Goal: Information Seeking & Learning: Learn about a topic

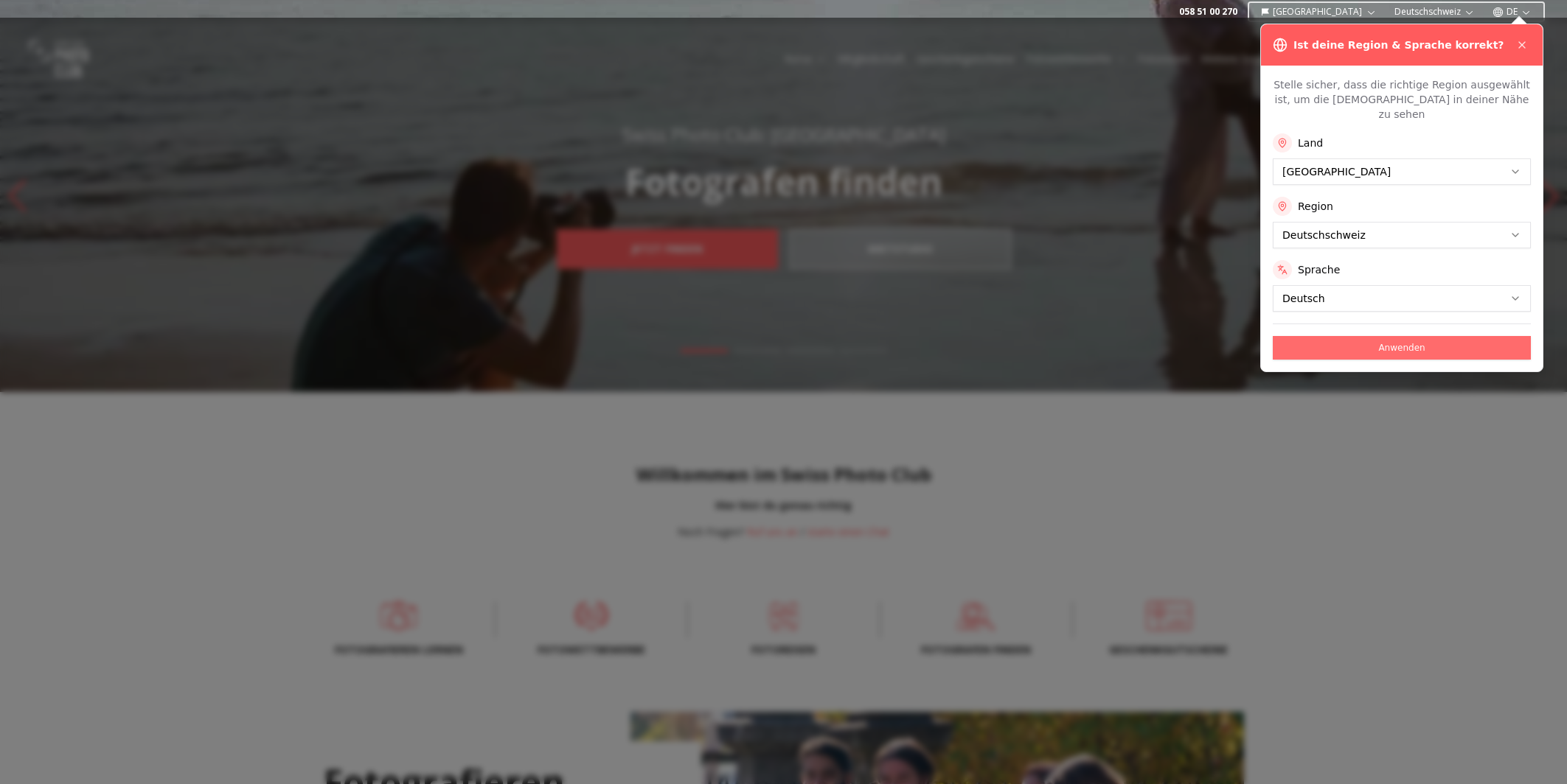
click at [1387, 336] on button "Anwenden" at bounding box center [1402, 347] width 258 height 24
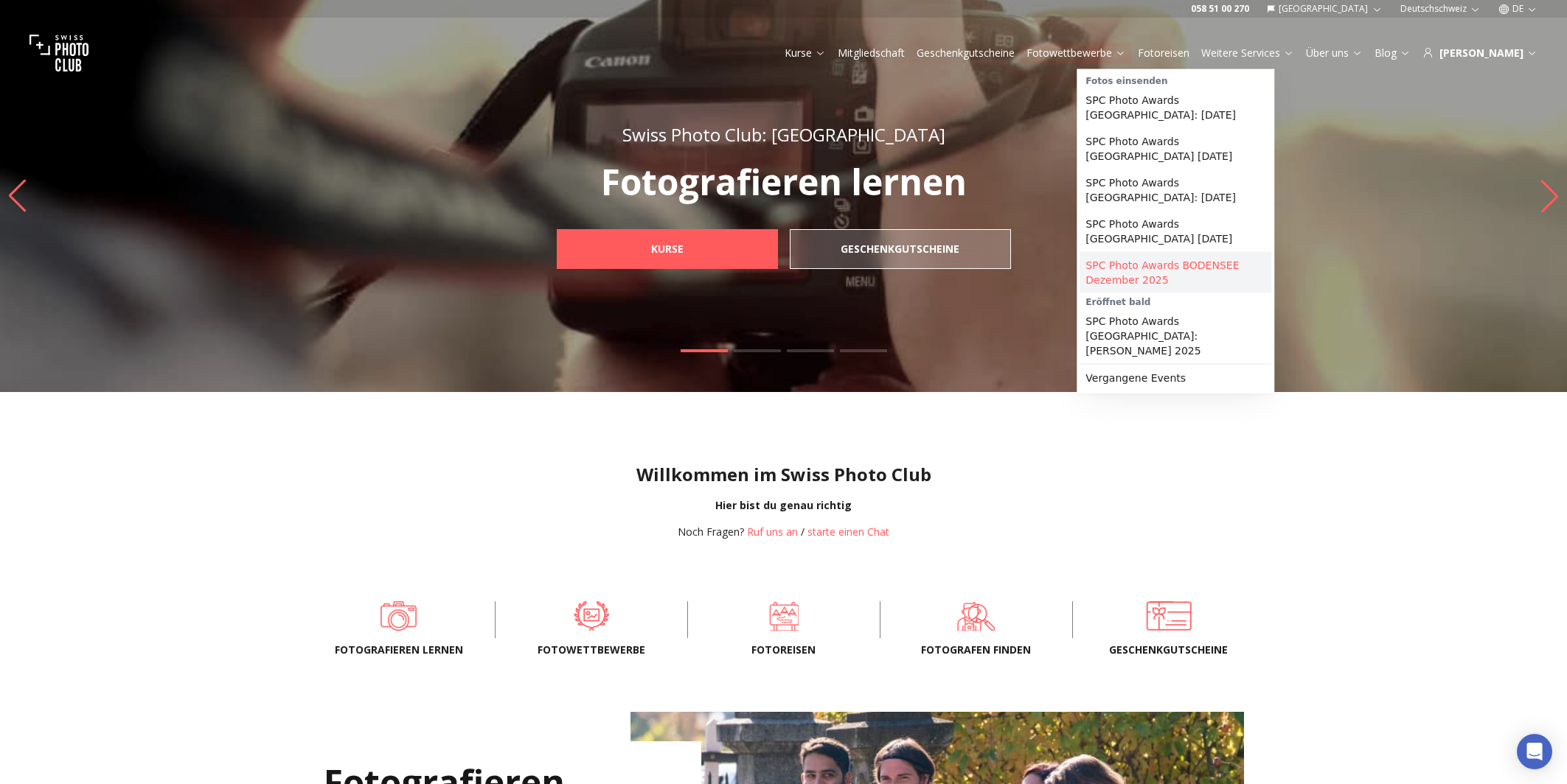
click at [1159, 252] on link "SPC Photo Awards BODENSEE Dezember 2025" at bounding box center [1175, 272] width 192 height 41
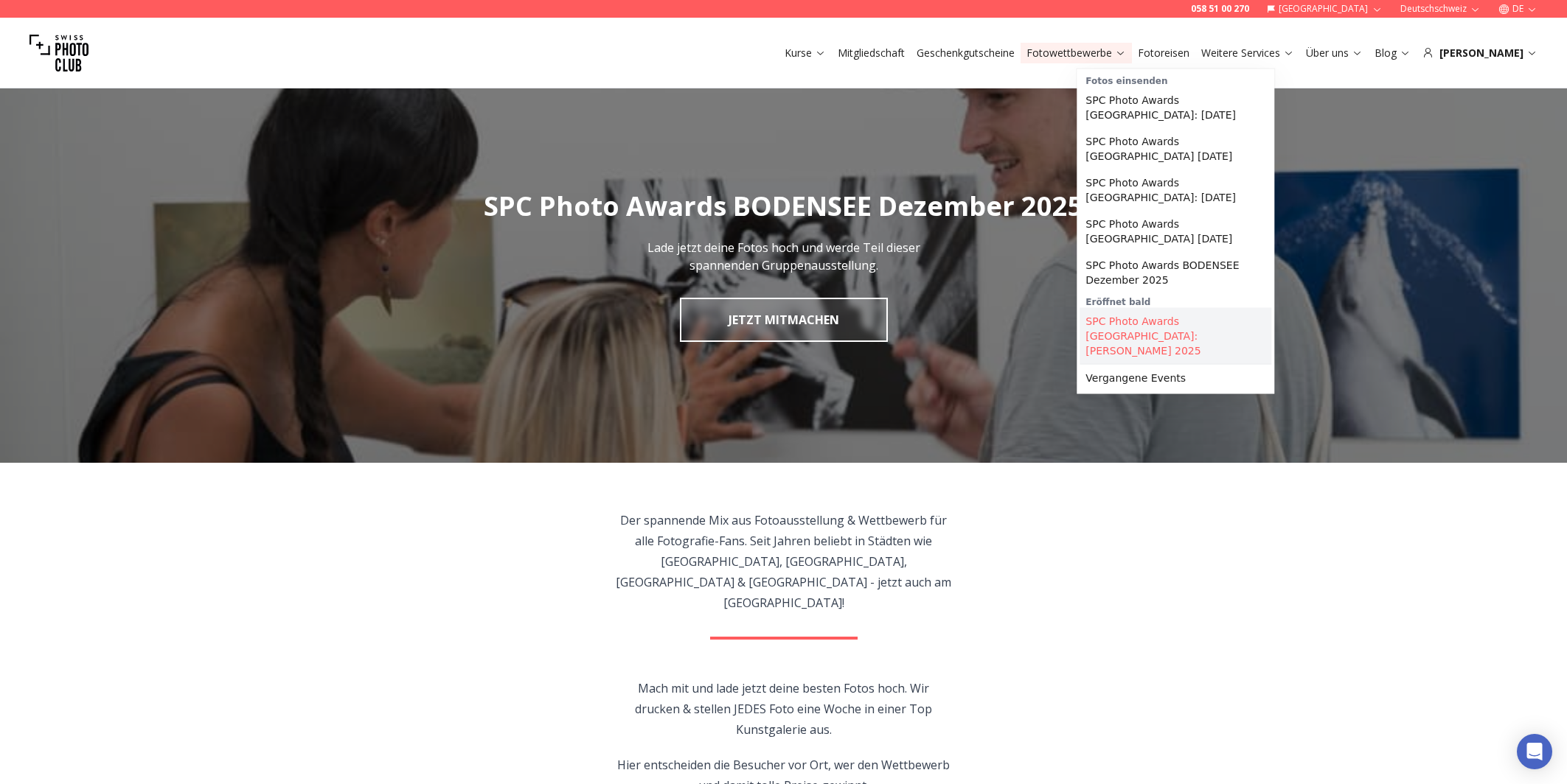
click at [1162, 308] on link "SPC Photo Awards [GEOGRAPHIC_DATA]: [PERSON_NAME] 2025" at bounding box center [1175, 336] width 192 height 56
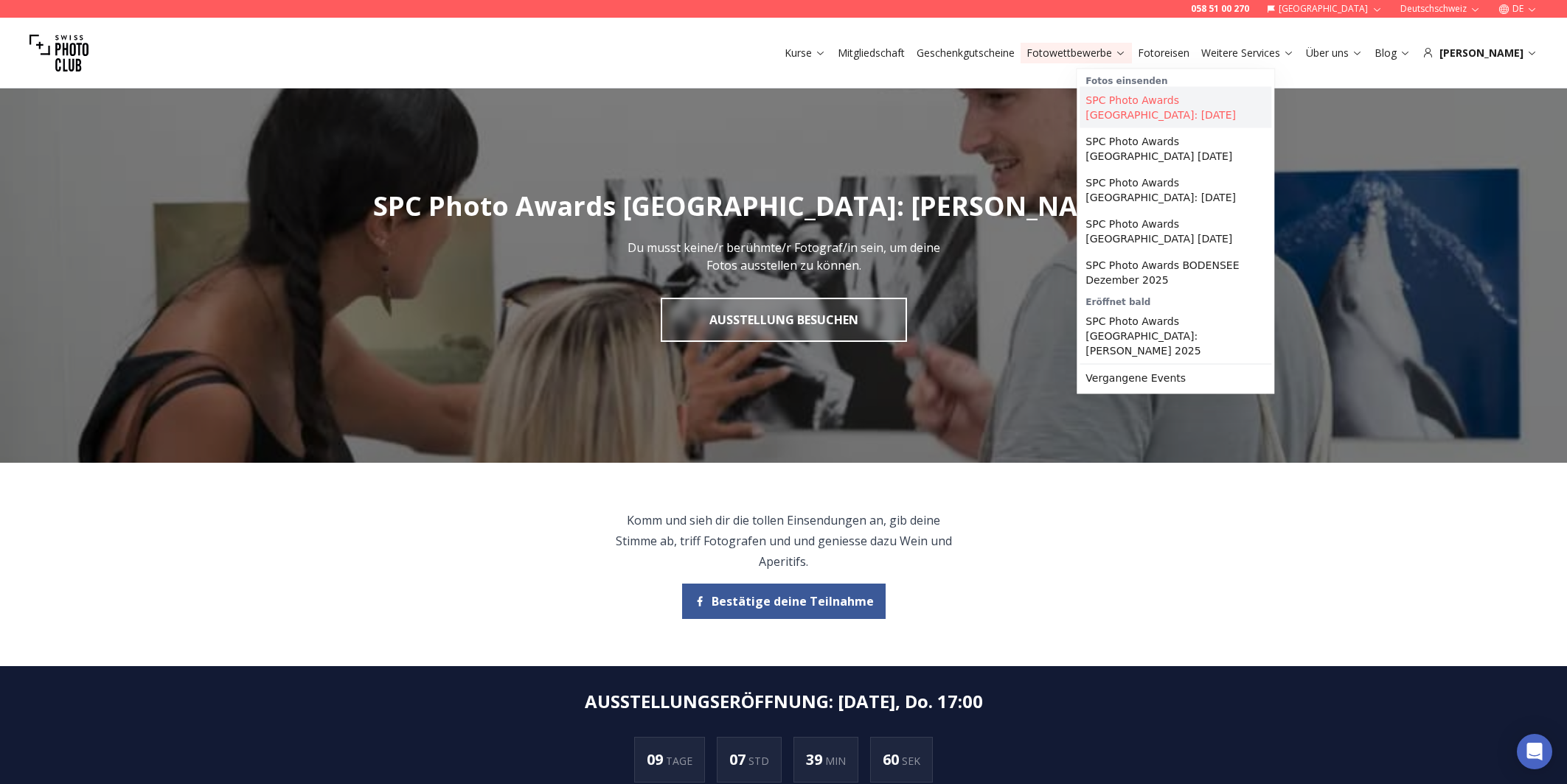
click at [1164, 100] on link "SPC Photo Awards [GEOGRAPHIC_DATA]: [DATE]" at bounding box center [1175, 107] width 192 height 41
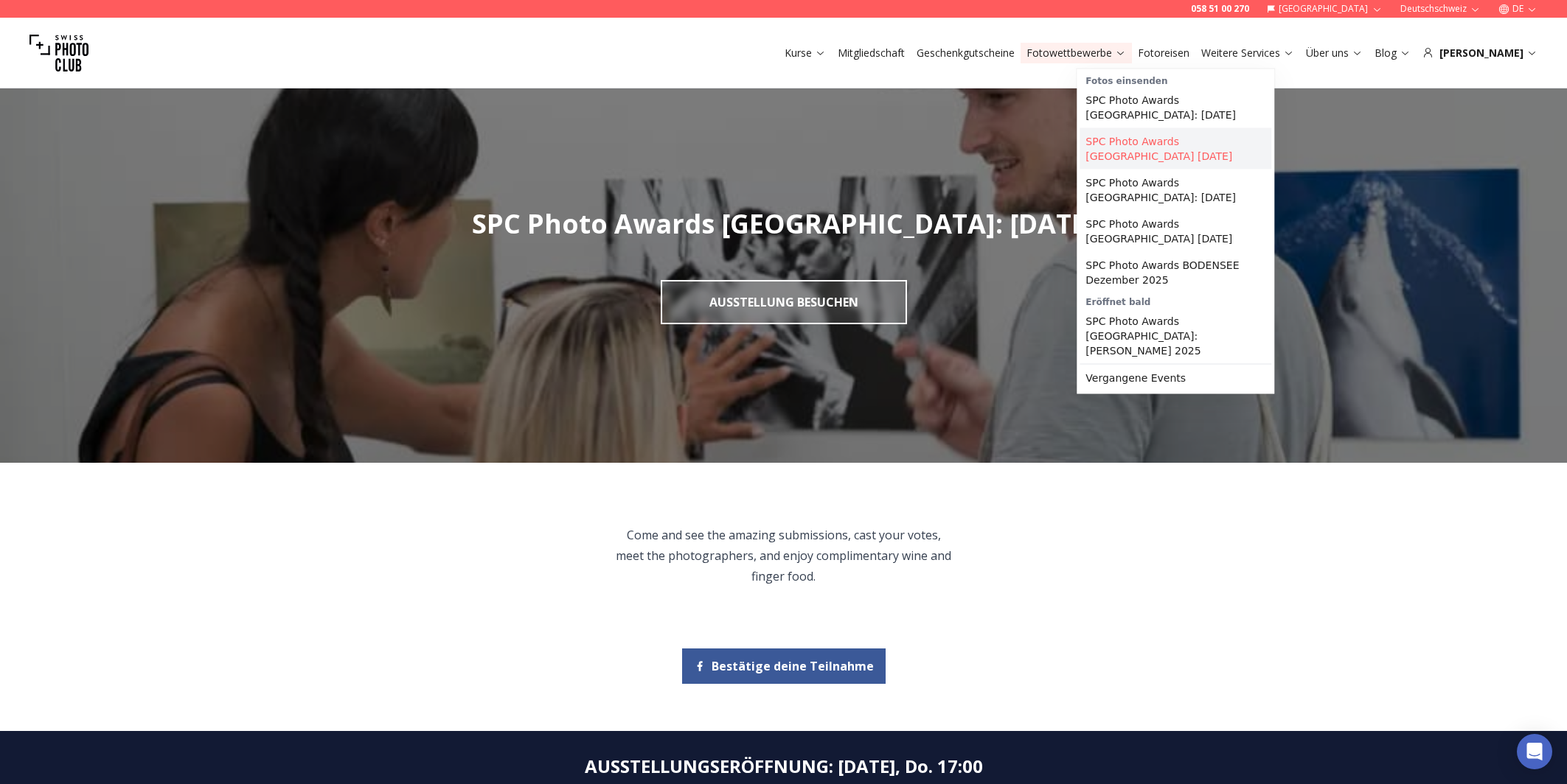
click at [1177, 142] on link "SPC Photo Awards [GEOGRAPHIC_DATA] [DATE]" at bounding box center [1175, 148] width 192 height 41
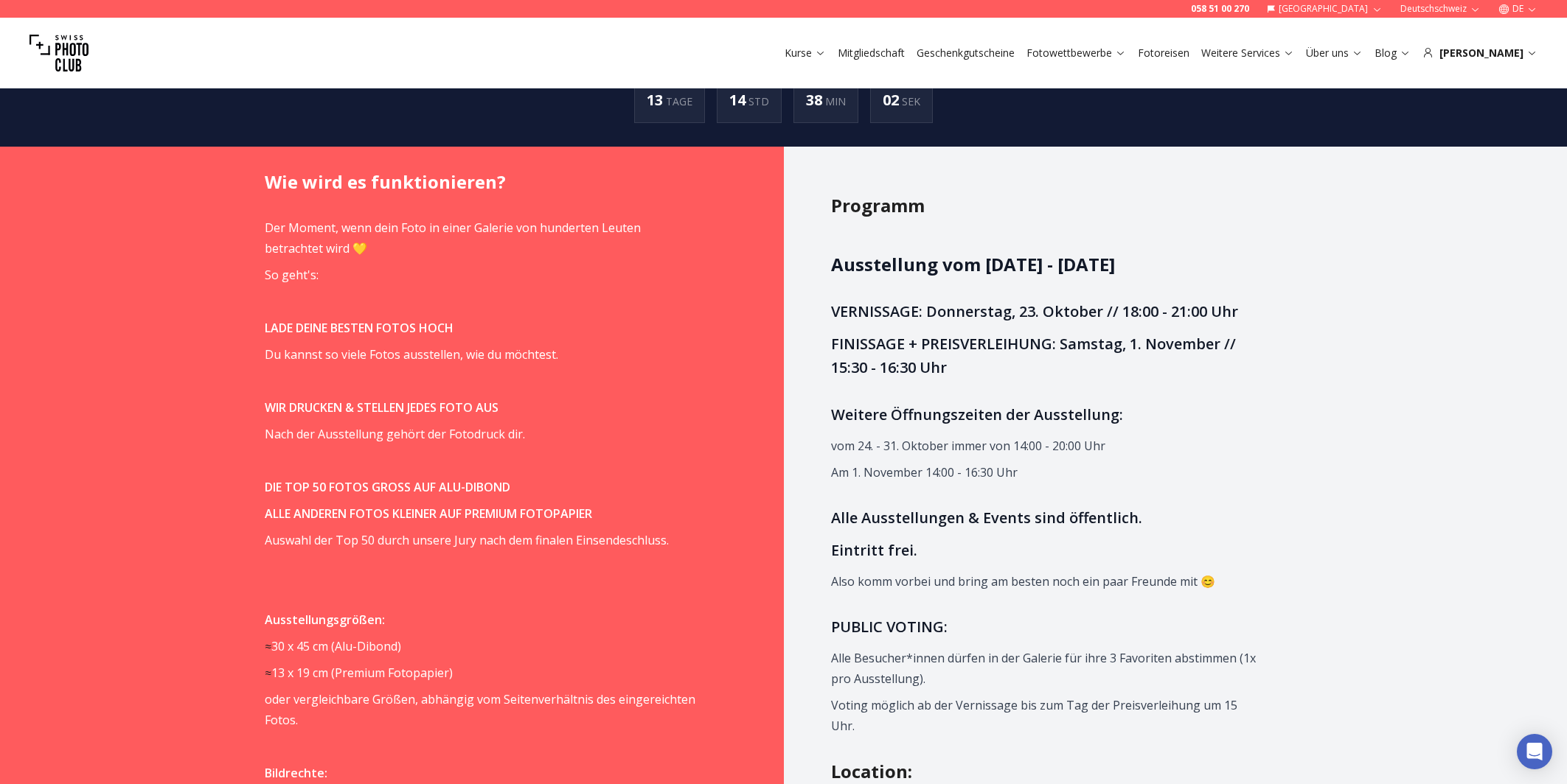
scroll to position [1165, 0]
